Goal: Information Seeking & Learning: Learn about a topic

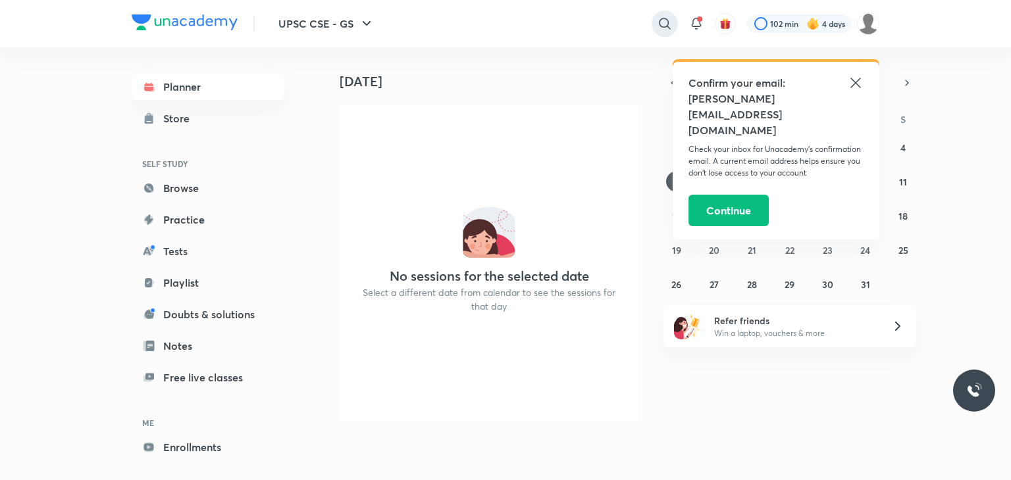
click at [659, 26] on icon at bounding box center [665, 24] width 16 height 16
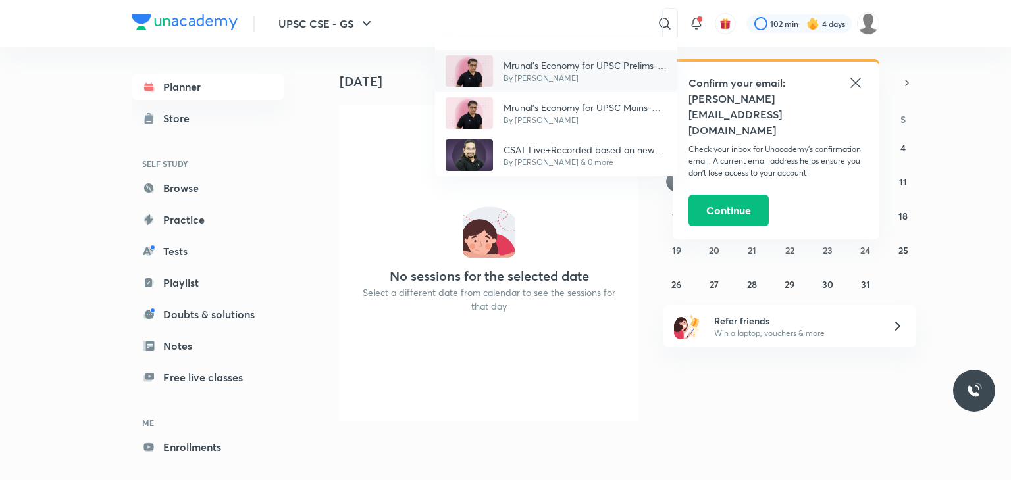
click at [591, 66] on p "Mrunal’s Economy for UPSC Prelims-2025 (PCB13-RAFTAAR)" at bounding box center [585, 66] width 163 height 14
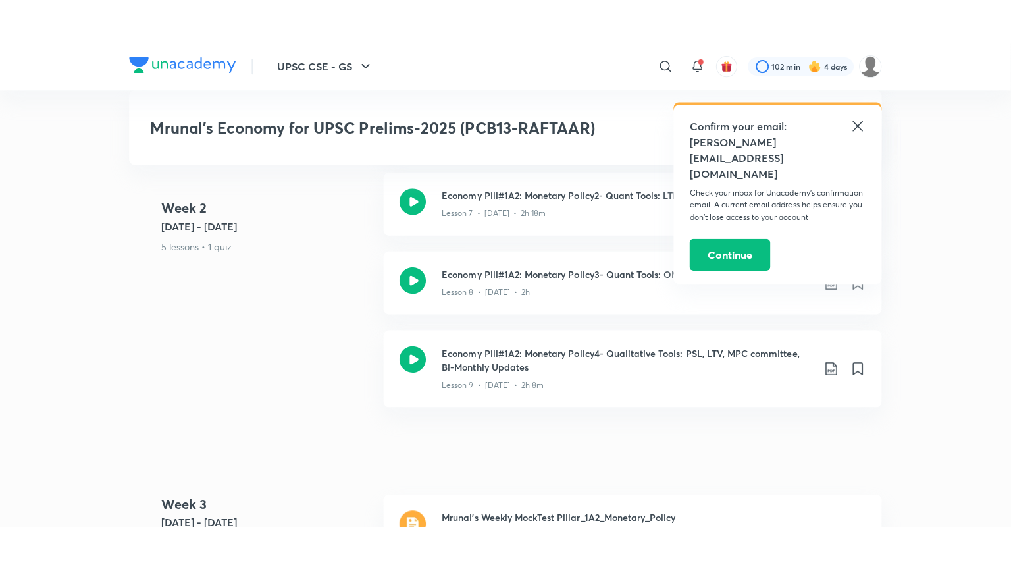
scroll to position [1474, 0]
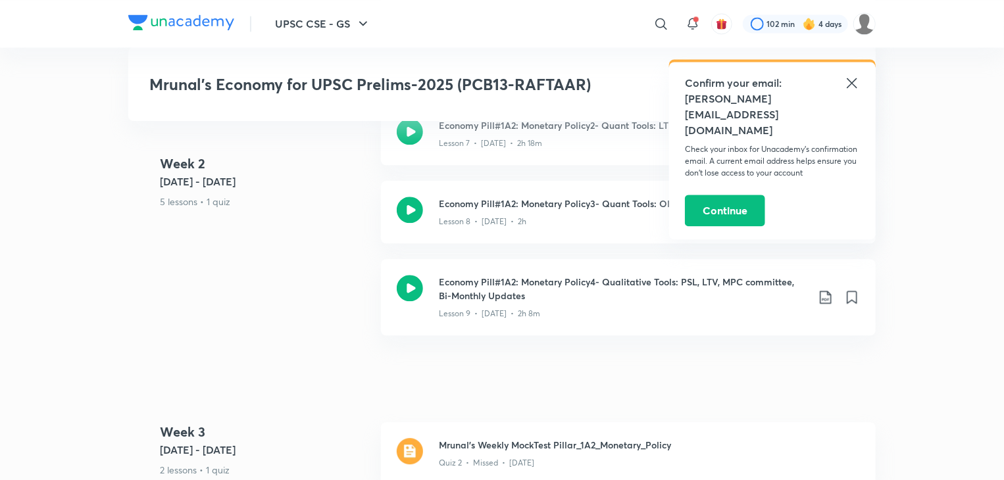
click at [854, 89] on icon at bounding box center [852, 83] width 16 height 16
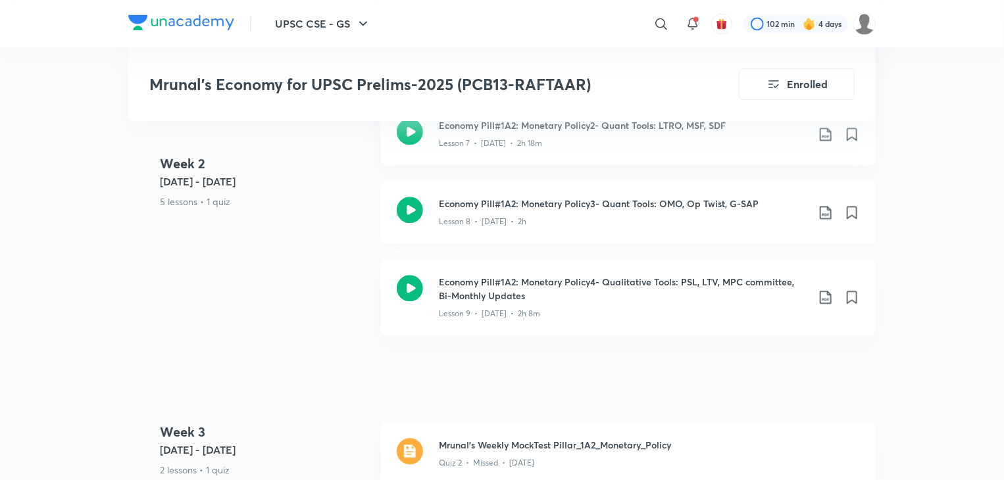
click at [401, 197] on icon at bounding box center [410, 210] width 26 height 26
click at [863, 480] on iframe at bounding box center [502, 240] width 1004 height 480
